Goal: Task Accomplishment & Management: Complete application form

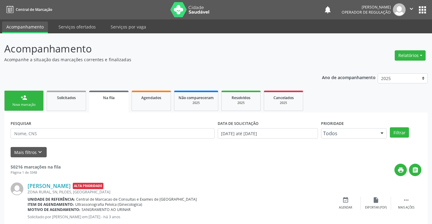
click at [31, 100] on link "person_add Nova marcação" at bounding box center [23, 101] width 39 height 20
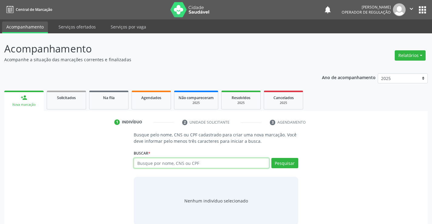
click at [188, 163] on input "text" at bounding box center [201, 163] width 135 height 10
click at [187, 166] on input "text" at bounding box center [201, 163] width 135 height 10
type input "704207706845082"
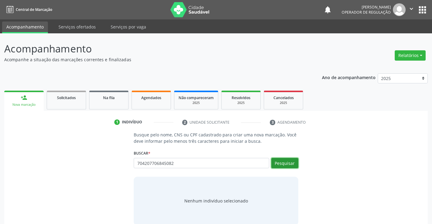
click at [278, 164] on button "Pesquisar" at bounding box center [284, 163] width 27 height 10
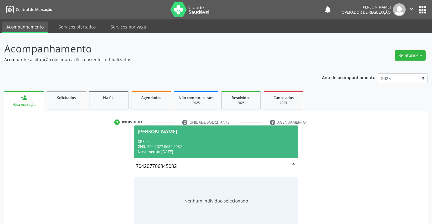
click at [172, 132] on div "[PERSON_NAME]" at bounding box center [157, 131] width 39 height 5
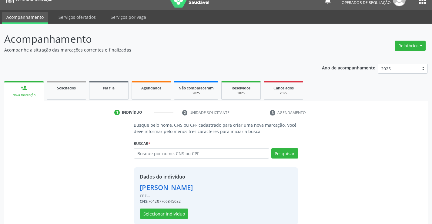
scroll to position [19, 0]
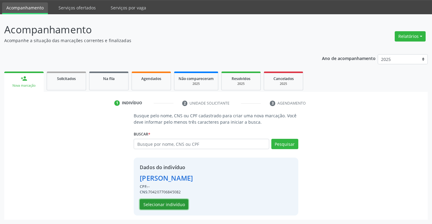
click at [156, 205] on button "Selecionar indivíduo" at bounding box center [164, 204] width 49 height 10
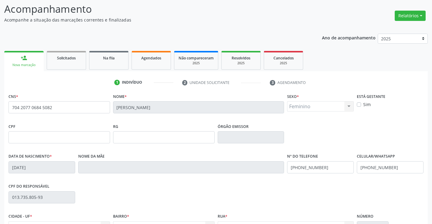
scroll to position [105, 0]
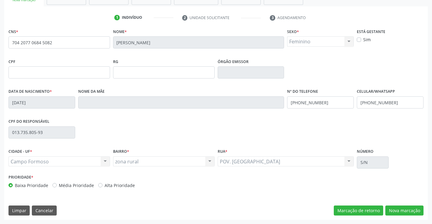
click at [431, 151] on div "Acompanhamento Acompanhe a situação das marcações correntes e finalizadas Relat…" at bounding box center [216, 76] width 432 height 295
click at [410, 210] on button "Nova marcação" at bounding box center [404, 211] width 38 height 10
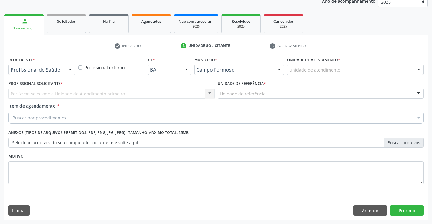
click at [69, 69] on div at bounding box center [70, 70] width 9 height 10
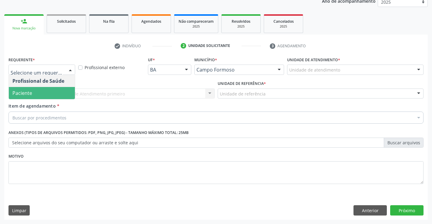
click at [31, 95] on span "Paciente" at bounding box center [22, 93] width 20 height 7
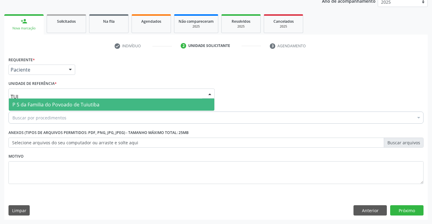
type input "TUIU"
click at [52, 106] on span "P S da Familia do Povoado de Tuiutiba" at bounding box center [55, 104] width 87 height 7
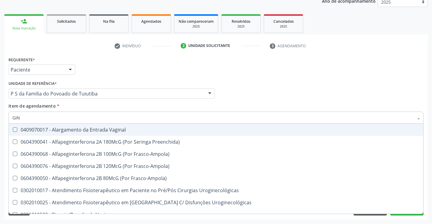
type input "GINE"
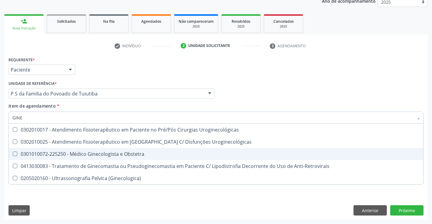
click at [92, 150] on span "0301010072-225250 - Médico Ginecologista e Obstetra" at bounding box center [216, 154] width 415 height 12
click at [110, 153] on div "0301010072-225250 - Médico Ginecologista e Obstetra" at bounding box center [215, 154] width 407 height 5
checkbox Obstetra "true"
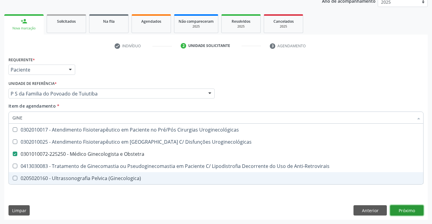
click at [408, 209] on div "Requerente * Paciente Profissional de Saúde Paciente Nenhum resultado encontrad…" at bounding box center [216, 137] width 424 height 165
checkbox Uroginecológicas "true"
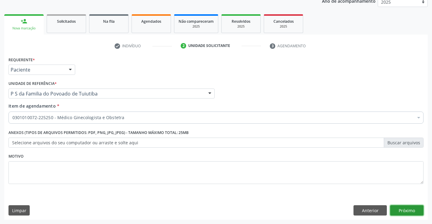
click at [404, 211] on button "Próximo" at bounding box center [406, 210] width 33 height 10
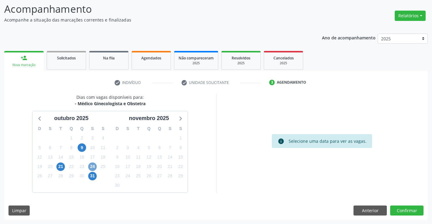
click at [93, 166] on span "24" at bounding box center [92, 167] width 8 height 8
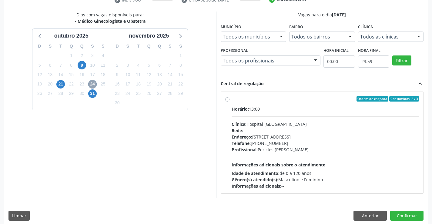
scroll to position [127, 0]
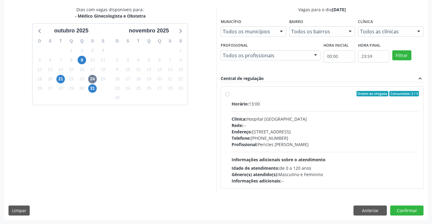
click at [232, 92] on label "Ordem de chegada Consumidos: 2 / 3 Horário: 13:00 Clínica: Hospital [GEOGRAPHIC…" at bounding box center [326, 137] width 188 height 93
click at [228, 92] on input "Ordem de chegada Consumidos: 2 / 3 Horário: 13:00 Clínica: Hospital [GEOGRAPHIC…" at bounding box center [227, 93] width 4 height 5
radio input "true"
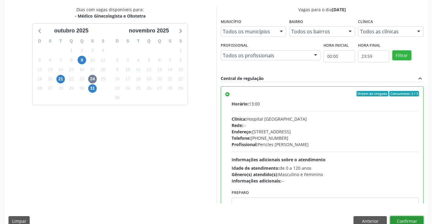
click at [405, 220] on button "Confirmar" at bounding box center [406, 221] width 33 height 10
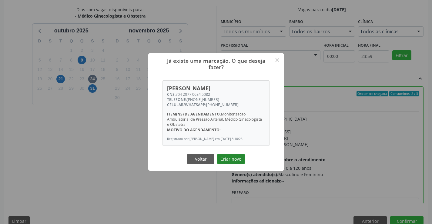
click at [230, 164] on button "Criar novo" at bounding box center [231, 159] width 28 height 10
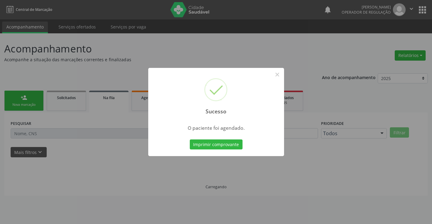
scroll to position [0, 0]
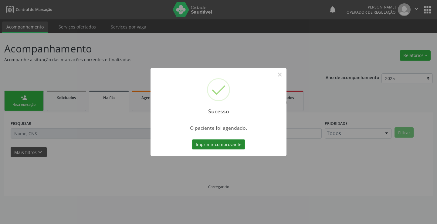
click at [220, 142] on button "Imprimir comprovante" at bounding box center [218, 144] width 53 height 10
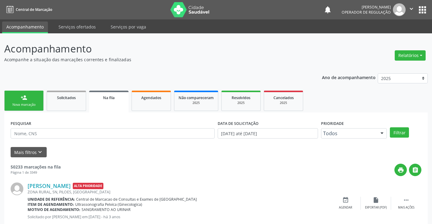
click at [22, 106] on div "Nova marcação" at bounding box center [24, 104] width 30 height 5
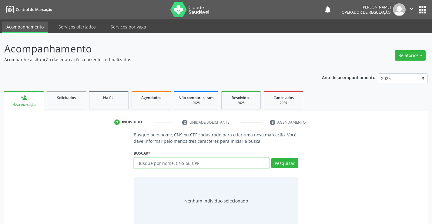
click at [156, 162] on input "text" at bounding box center [201, 163] width 135 height 10
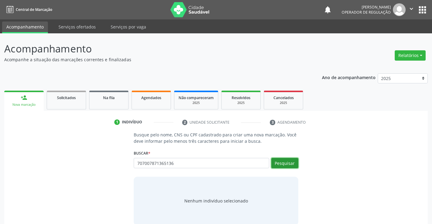
click at [281, 165] on button "Pesquisar" at bounding box center [284, 163] width 27 height 10
click at [282, 162] on button "Pesquisar" at bounding box center [284, 163] width 27 height 10
click at [284, 163] on button "Pesquisar" at bounding box center [284, 163] width 27 height 10
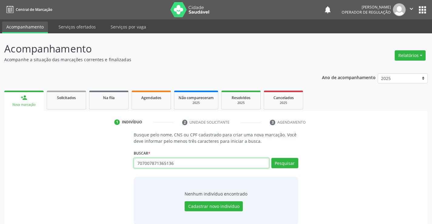
drag, startPoint x: 138, startPoint y: 163, endPoint x: 184, endPoint y: 164, distance: 46.1
click at [184, 164] on input "707007871365136" at bounding box center [201, 163] width 135 height 10
drag, startPoint x: 135, startPoint y: 163, endPoint x: 173, endPoint y: 163, distance: 37.6
click at [173, 163] on input "70700787136513649109537104" at bounding box center [201, 163] width 135 height 10
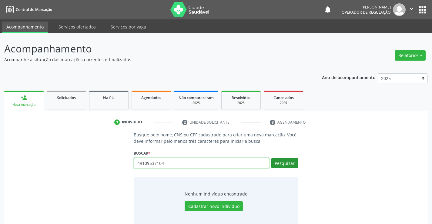
type input "49109537104"
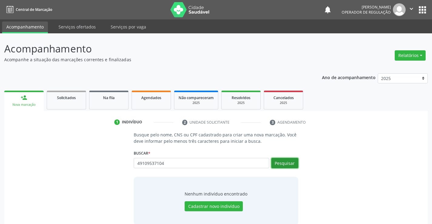
click at [286, 159] on button "Pesquisar" at bounding box center [284, 163] width 27 height 10
click at [285, 166] on button "Pesquisar" at bounding box center [284, 163] width 27 height 10
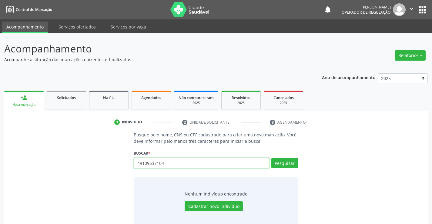
click at [144, 165] on input "49109537104" at bounding box center [201, 163] width 135 height 10
click at [151, 165] on input "49109537104" at bounding box center [201, 163] width 135 height 10
drag, startPoint x: 137, startPoint y: 161, endPoint x: 181, endPoint y: 159, distance: 43.7
click at [181, 159] on input "49109537104" at bounding box center [201, 163] width 135 height 10
type input "707007871365136"
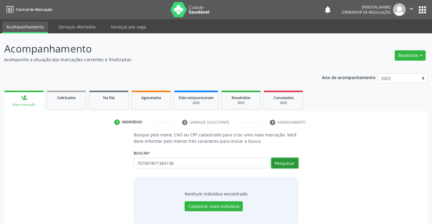
click at [288, 165] on button "Pesquisar" at bounding box center [284, 163] width 27 height 10
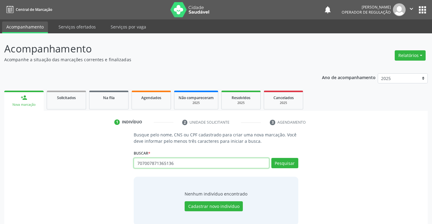
drag, startPoint x: 138, startPoint y: 164, endPoint x: 185, endPoint y: 161, distance: 47.7
click at [185, 161] on input "707007871365136" at bounding box center [201, 163] width 135 height 10
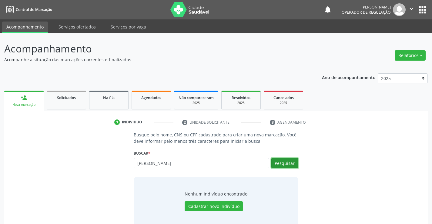
click at [278, 159] on button "Pesquisar" at bounding box center [284, 163] width 27 height 10
click at [288, 164] on button "Pesquisar" at bounding box center [284, 163] width 27 height 10
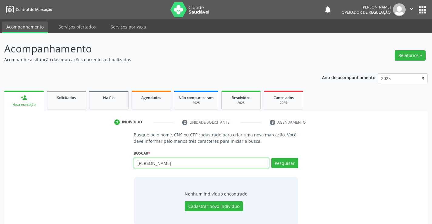
drag, startPoint x: 137, startPoint y: 163, endPoint x: 203, endPoint y: 163, distance: 65.2
click at [203, 163] on input "[PERSON_NAME]" at bounding box center [201, 163] width 135 height 10
type input "706305741456678"
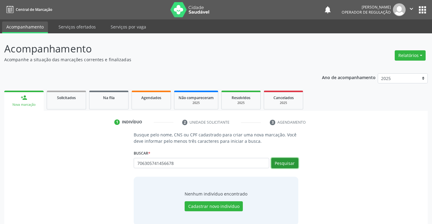
click at [288, 159] on button "Pesquisar" at bounding box center [284, 163] width 27 height 10
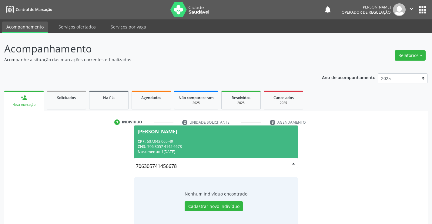
click at [169, 139] on div "CPF: 607.043.065-49" at bounding box center [216, 141] width 156 height 5
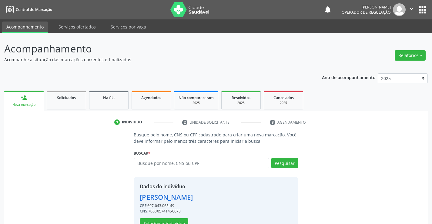
scroll to position [19, 0]
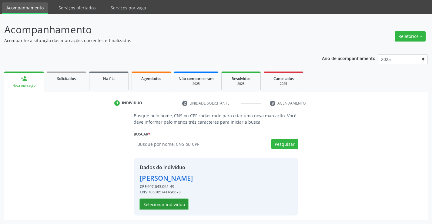
click at [161, 204] on button "Selecionar indivíduo" at bounding box center [164, 204] width 49 height 10
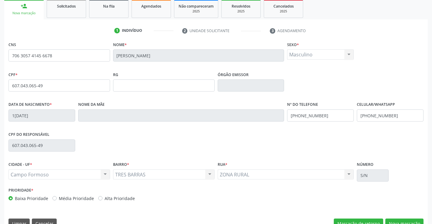
scroll to position [94, 0]
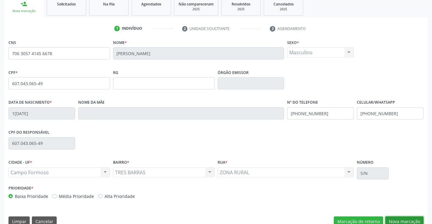
click at [405, 221] on button "Nova marcação" at bounding box center [404, 222] width 38 height 10
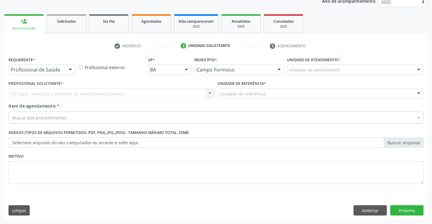
scroll to position [76, 0]
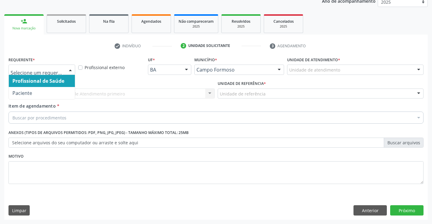
click at [69, 70] on div at bounding box center [70, 70] width 9 height 10
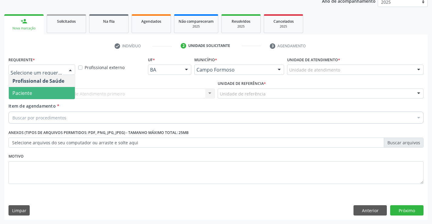
click at [61, 88] on span "Paciente" at bounding box center [42, 93] width 66 height 12
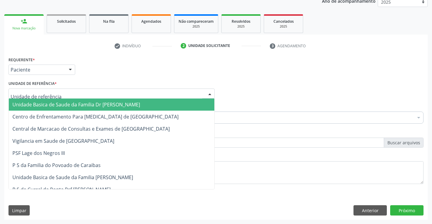
click at [62, 94] on div at bounding box center [111, 94] width 206 height 10
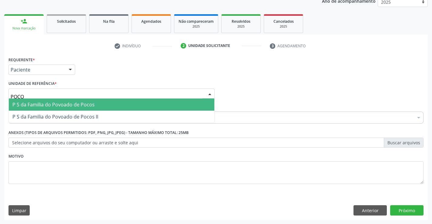
click at [64, 102] on span "P S da Familia do Povoado de Pocos" at bounding box center [53, 104] width 82 height 7
type input "POCO"
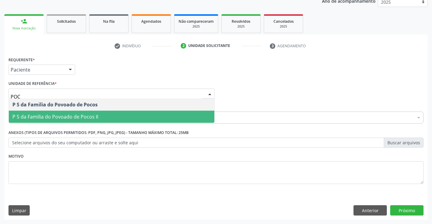
type input "POCO"
click at [79, 112] on span "P S da Familia do Povoado de Pocos II" at bounding box center [112, 117] width 206 height 12
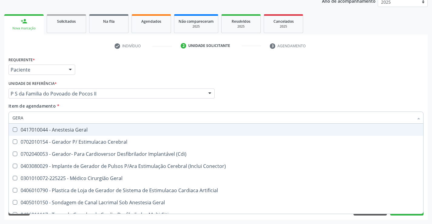
type input "GERAL"
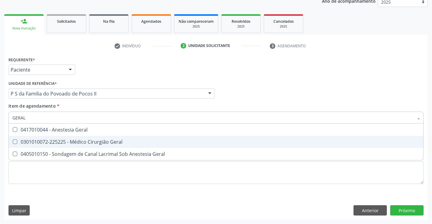
click at [81, 141] on div "0301010072-225225 - Médico Cirurgião Geral" at bounding box center [215, 141] width 407 height 5
checkbox Geral "true"
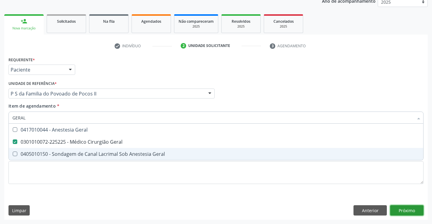
click at [408, 208] on div "Requerente * Paciente Profissional de Saúde Paciente Nenhum resultado encontrad…" at bounding box center [216, 137] width 424 height 165
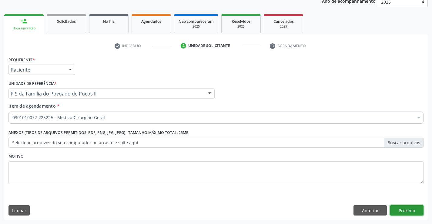
click at [411, 208] on button "Próximo" at bounding box center [406, 210] width 33 height 10
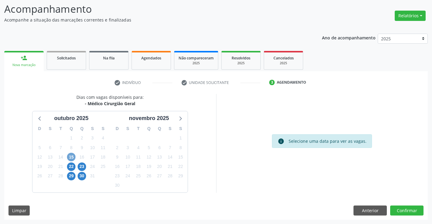
click at [72, 154] on span "15" at bounding box center [71, 157] width 8 height 8
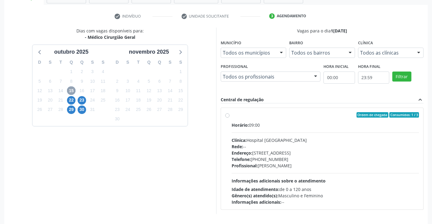
scroll to position [127, 0]
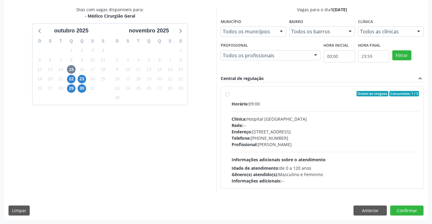
click at [232, 95] on label "Ordem de chegada Consumidos: 1 / 3 Horário: 09:00 Clínica: Hospital [GEOGRAPHIC…" at bounding box center [326, 137] width 188 height 93
click at [229, 95] on input "Ordem de chegada Consumidos: 1 / 3 Horário: 09:00 Clínica: Hospital [GEOGRAPHIC…" at bounding box center [227, 93] width 4 height 5
radio input "true"
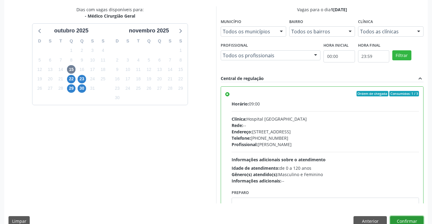
click at [397, 221] on button "Confirmar" at bounding box center [406, 221] width 33 height 10
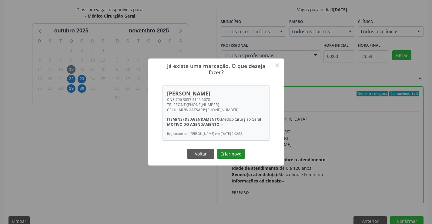
click at [228, 156] on button "Criar novo" at bounding box center [231, 154] width 28 height 10
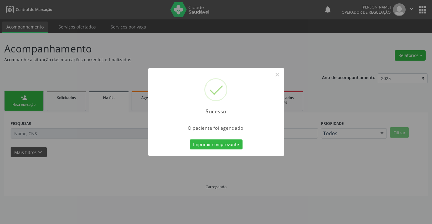
scroll to position [0, 0]
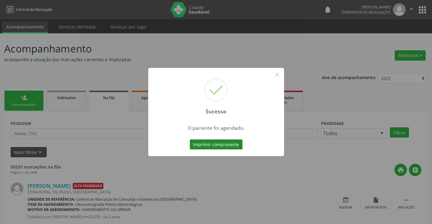
click at [225, 143] on button "Imprimir comprovante" at bounding box center [216, 144] width 53 height 10
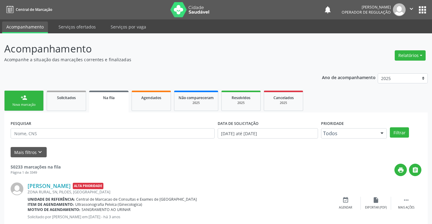
click at [26, 106] on div "Nova marcação" at bounding box center [24, 104] width 30 height 5
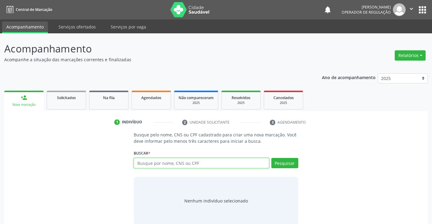
click at [163, 164] on input "text" at bounding box center [201, 163] width 135 height 10
type input "707608279518394"
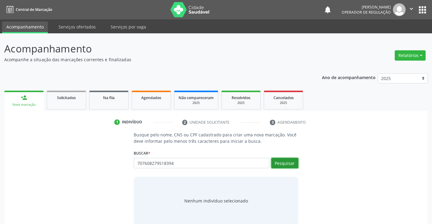
click at [285, 165] on button "Pesquisar" at bounding box center [284, 163] width 27 height 10
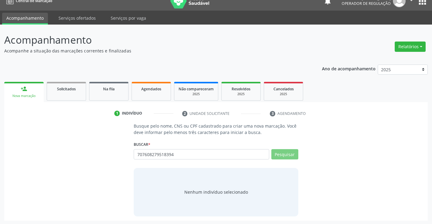
scroll to position [10, 0]
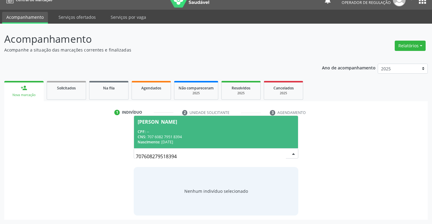
click at [153, 126] on span "[PERSON_NAME] CPF: -- CNS: 707 6082 7951 8394 Nascimento: [DATE]" at bounding box center [216, 132] width 164 height 32
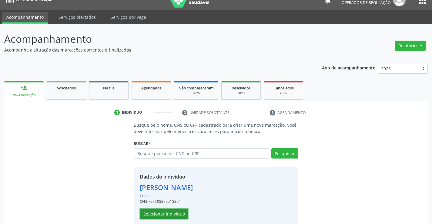
click at [169, 215] on button "Selecionar indivíduo" at bounding box center [164, 214] width 49 height 10
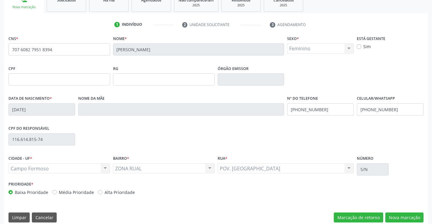
scroll to position [105, 0]
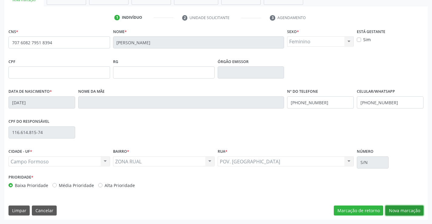
click at [398, 211] on button "Nova marcação" at bounding box center [404, 211] width 38 height 10
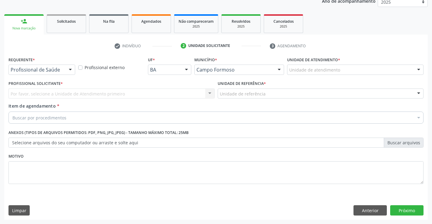
scroll to position [76, 0]
click at [69, 68] on div at bounding box center [70, 70] width 9 height 10
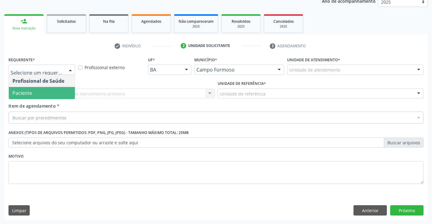
click at [44, 91] on span "Paciente" at bounding box center [42, 93] width 66 height 12
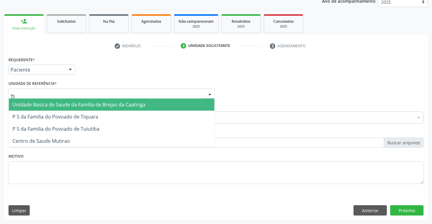
type input "TIQ"
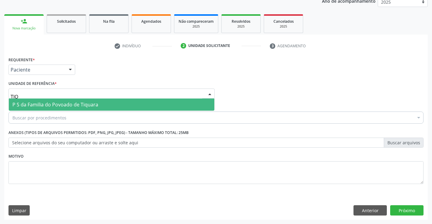
click at [61, 103] on span "P S da Familia do Povoado de Tiquara" at bounding box center [55, 104] width 86 height 7
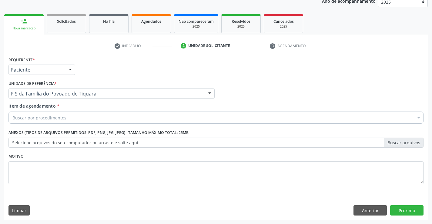
click at [51, 122] on div "Buscar por procedimentos" at bounding box center [215, 118] width 415 height 12
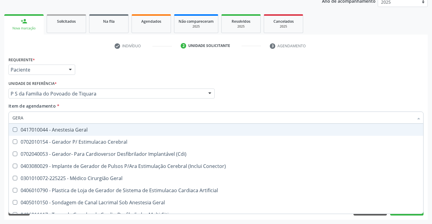
type input "GERAL"
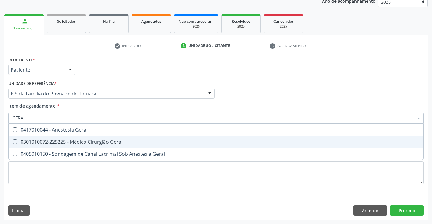
click at [82, 144] on div "0301010072-225225 - Médico Cirurgião Geral" at bounding box center [215, 141] width 407 height 5
checkbox Geral "true"
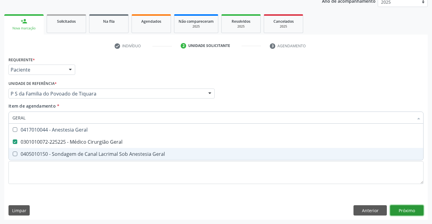
click at [418, 210] on div "Requerente * Paciente Profissional de Saúde Paciente Nenhum resultado encontrad…" at bounding box center [216, 137] width 424 height 165
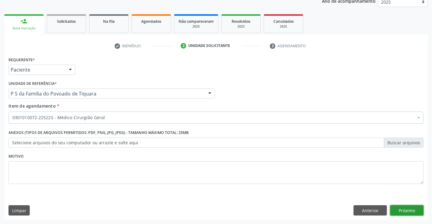
click at [409, 209] on button "Próximo" at bounding box center [406, 210] width 33 height 10
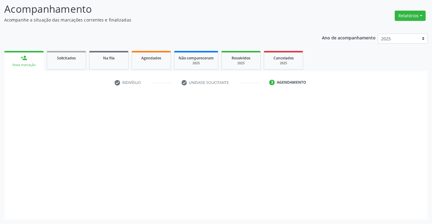
scroll to position [40, 0]
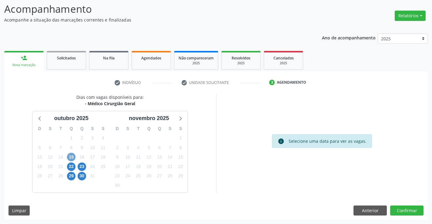
click at [72, 156] on span "15" at bounding box center [71, 157] width 8 height 8
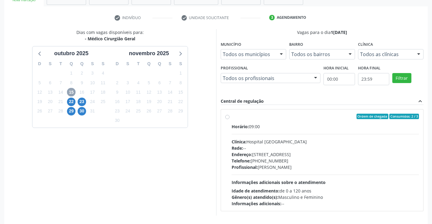
scroll to position [127, 0]
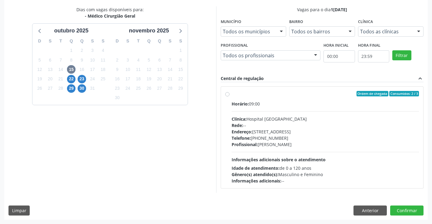
click at [232, 93] on label "Ordem de chegada Consumidos: 2 / 3 Horário: 09:00 Clínica: Hospital [GEOGRAPHIC…" at bounding box center [326, 137] width 188 height 93
click at [225, 93] on input "Ordem de chegada Consumidos: 2 / 3 Horário: 09:00 Clínica: Hospital [GEOGRAPHIC…" at bounding box center [227, 93] width 4 height 5
radio input "true"
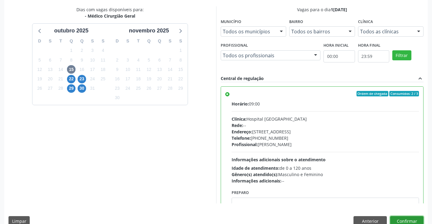
click at [417, 217] on button "Confirmar" at bounding box center [406, 221] width 33 height 10
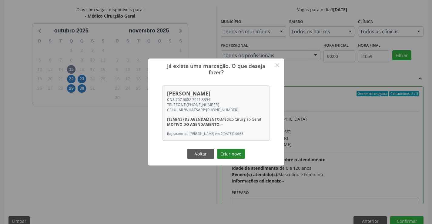
click at [232, 151] on button "Criar novo" at bounding box center [231, 154] width 28 height 10
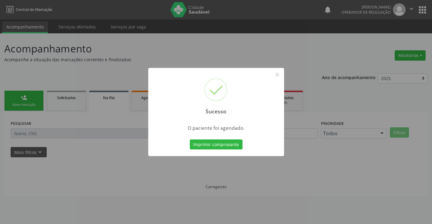
scroll to position [0, 0]
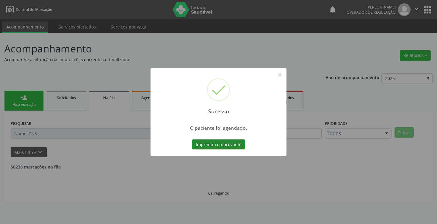
click at [223, 142] on button "Imprimir comprovante" at bounding box center [218, 144] width 53 height 10
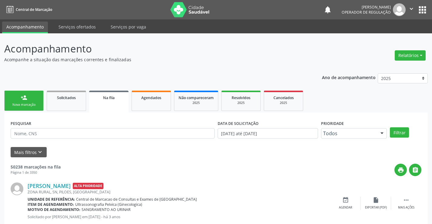
click at [30, 103] on div "Nova marcação" at bounding box center [24, 104] width 30 height 5
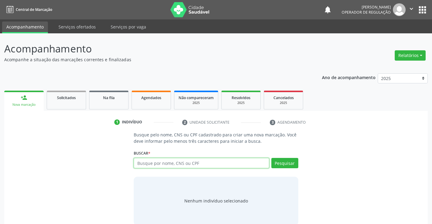
click at [170, 165] on input "text" at bounding box center [201, 163] width 135 height 10
type input "707007871365136"
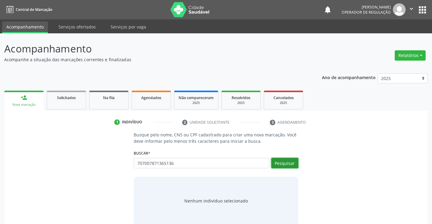
click at [282, 164] on button "Pesquisar" at bounding box center [284, 163] width 27 height 10
click at [282, 163] on button "Pesquisar" at bounding box center [284, 163] width 27 height 10
click at [282, 165] on button "Pesquisar" at bounding box center [284, 163] width 27 height 10
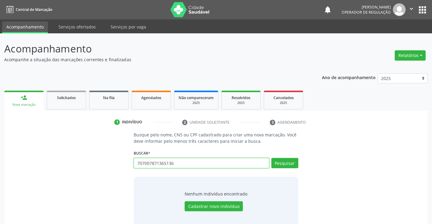
drag, startPoint x: 138, startPoint y: 166, endPoint x: 194, endPoint y: 165, distance: 56.1
click at [197, 163] on input "707007871365136" at bounding box center [201, 163] width 135 height 10
type input "707007871365136"
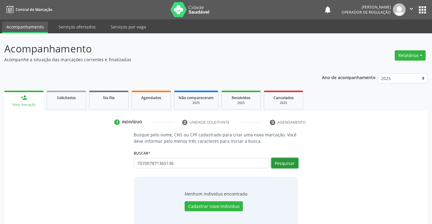
click at [283, 164] on button "Pesquisar" at bounding box center [284, 163] width 27 height 10
click at [280, 165] on button "Pesquisar" at bounding box center [284, 163] width 27 height 10
click at [277, 163] on button "Pesquisar" at bounding box center [284, 163] width 27 height 10
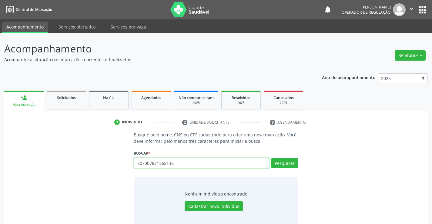
drag, startPoint x: 138, startPoint y: 165, endPoint x: 182, endPoint y: 163, distance: 44.0
click at [182, 163] on input "707007871365136" at bounding box center [201, 163] width 135 height 10
click at [29, 102] on link "person_add Nova marcação" at bounding box center [23, 101] width 39 height 20
click at [146, 96] on span "Agendados" at bounding box center [151, 97] width 20 height 5
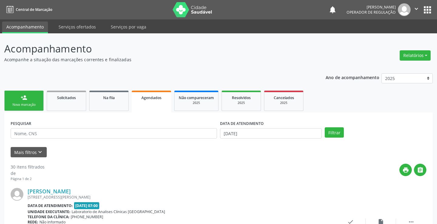
click at [11, 104] on div "Nova marcação" at bounding box center [24, 104] width 30 height 5
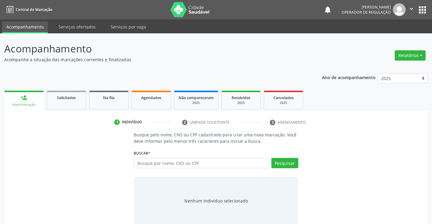
scroll to position [10, 0]
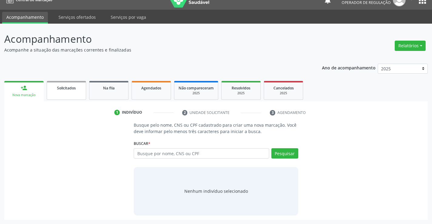
click at [61, 93] on link "Solicitados" at bounding box center [66, 90] width 39 height 19
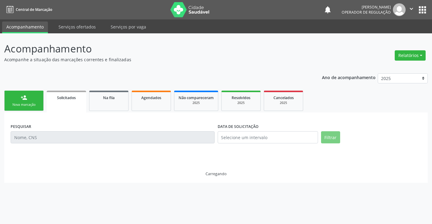
scroll to position [0, 0]
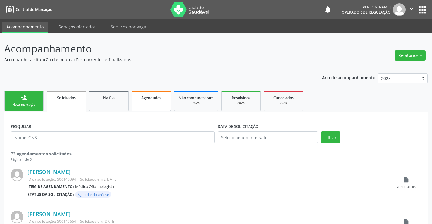
click at [140, 99] on div "Agendados" at bounding box center [151, 97] width 30 height 6
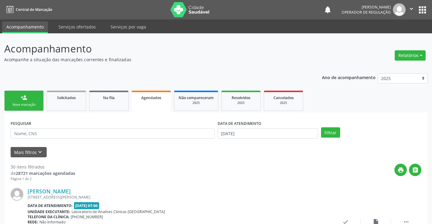
click at [25, 101] on link "person_add Nova marcação" at bounding box center [23, 101] width 39 height 20
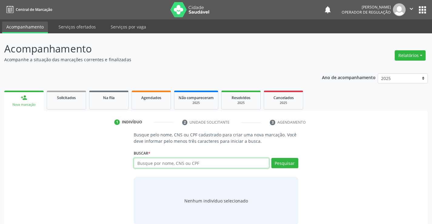
click at [193, 167] on input "text" at bounding box center [201, 163] width 135 height 10
type input "707007871365136"
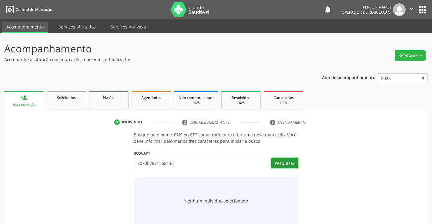
click at [284, 164] on button "Pesquisar" at bounding box center [284, 163] width 27 height 10
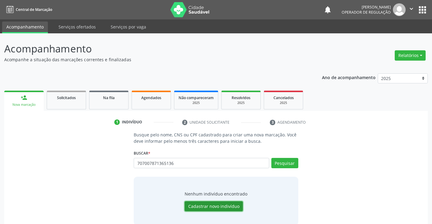
click at [220, 206] on button "Cadastrar novo indivíduo" at bounding box center [214, 206] width 58 height 10
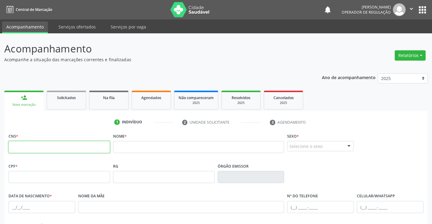
click at [52, 148] on input "text" at bounding box center [59, 147] width 102 height 12
type input "707 0078 7136 5136"
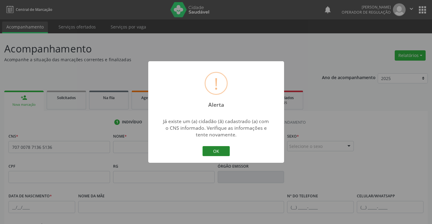
click at [219, 154] on button "OK" at bounding box center [216, 151] width 27 height 10
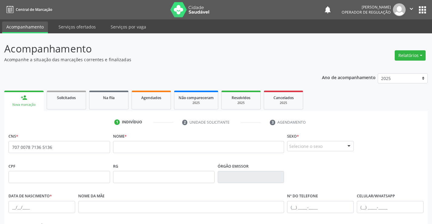
click at [412, 7] on icon "" at bounding box center [411, 8] width 7 height 7
click at [387, 38] on link "Sair" at bounding box center [396, 37] width 42 height 8
